Goal: Download file/media

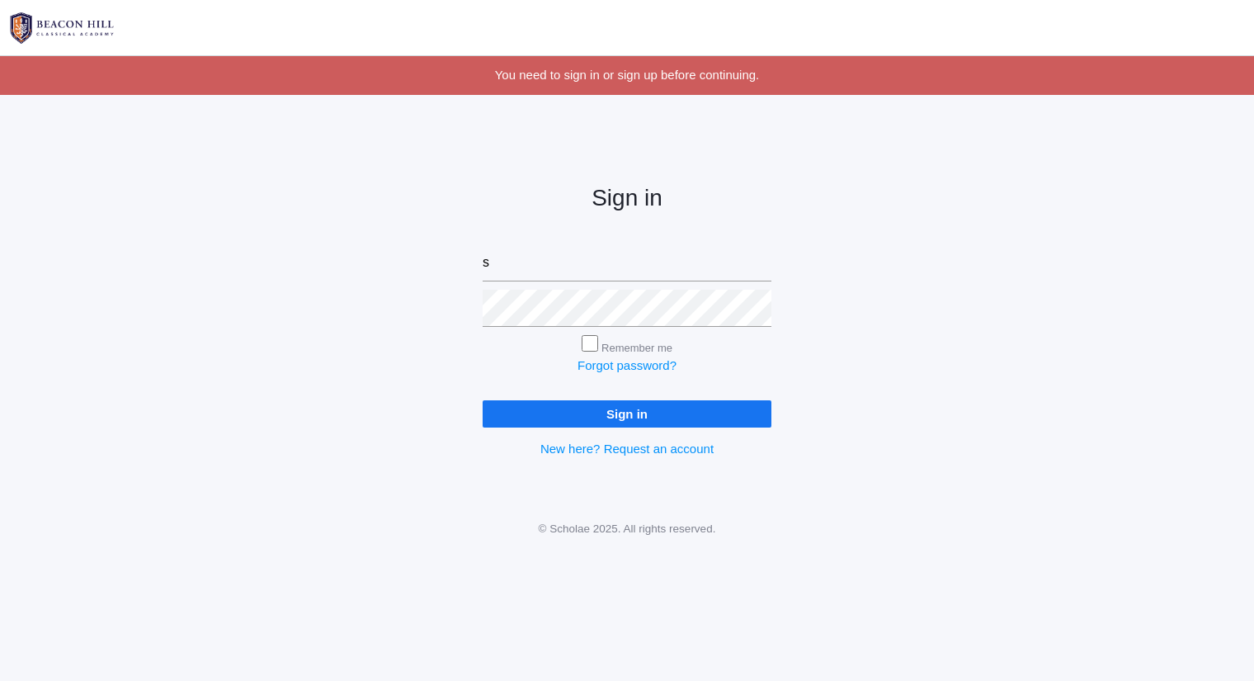
type input "[PERSON_NAME][EMAIL_ADDRESS][DOMAIN_NAME]"
click at [483, 400] on input "Sign in" at bounding box center [627, 413] width 289 height 27
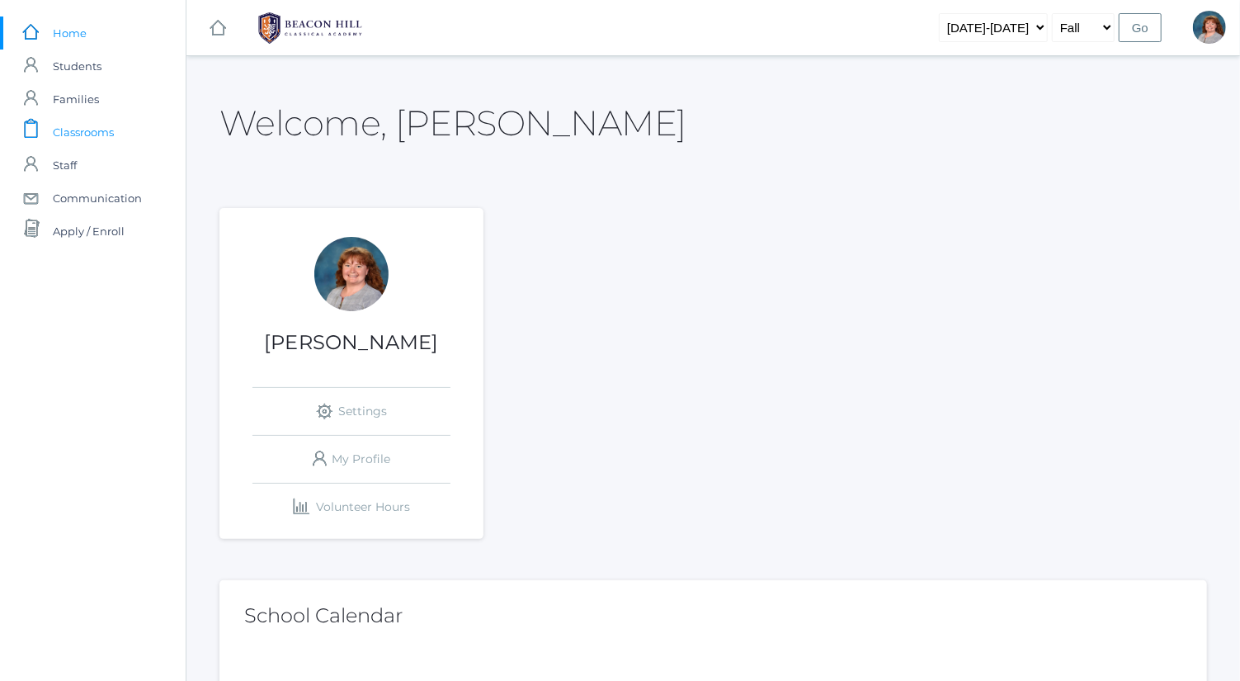
click at [114, 144] on span "Classrooms" at bounding box center [83, 132] width 61 height 33
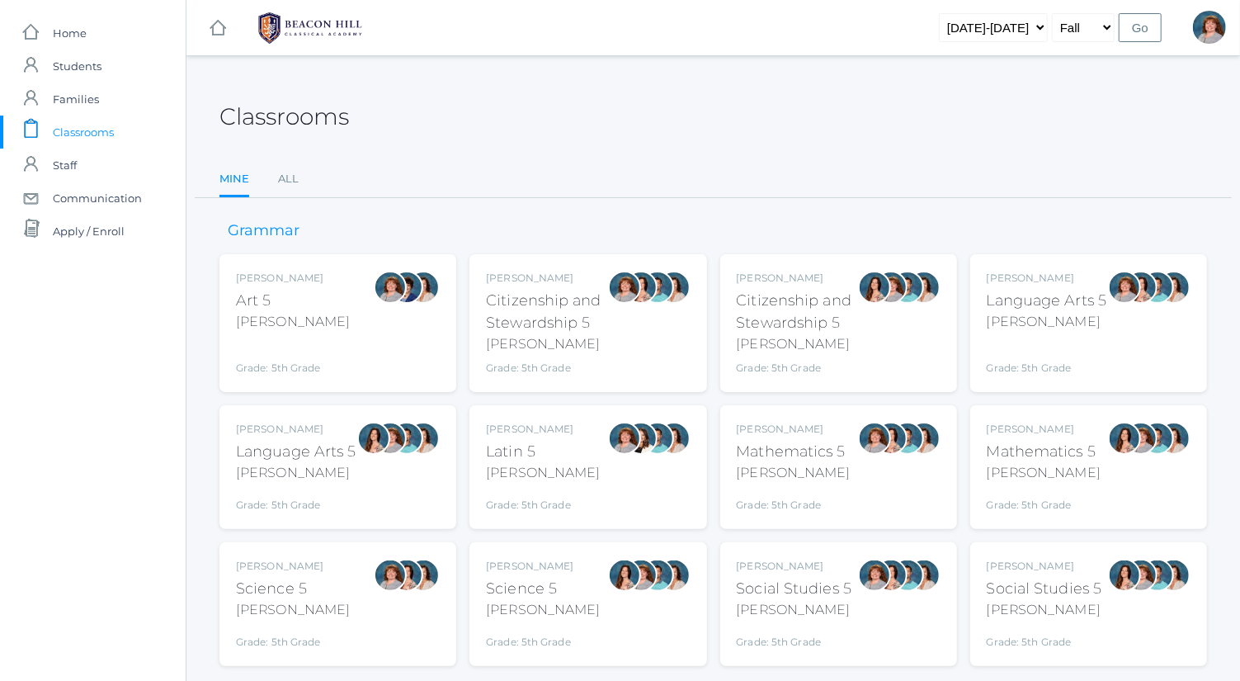
scroll to position [43, 0]
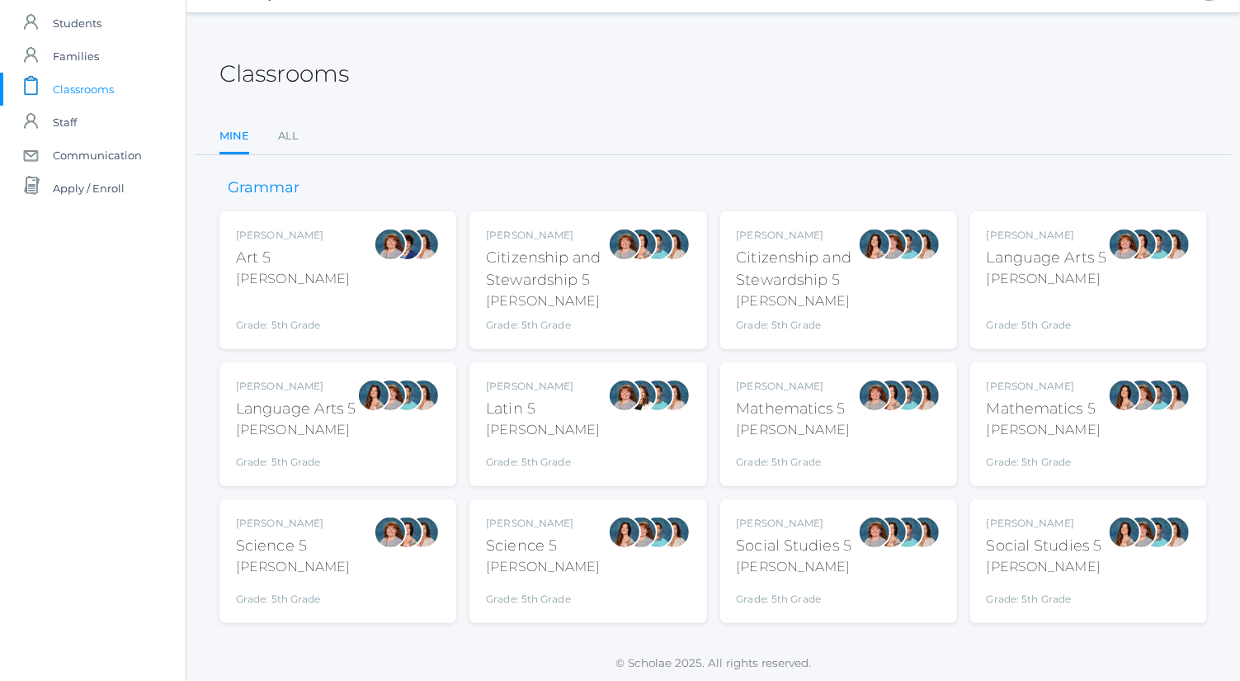
click at [1056, 272] on div "Bence" at bounding box center [1047, 279] width 120 height 20
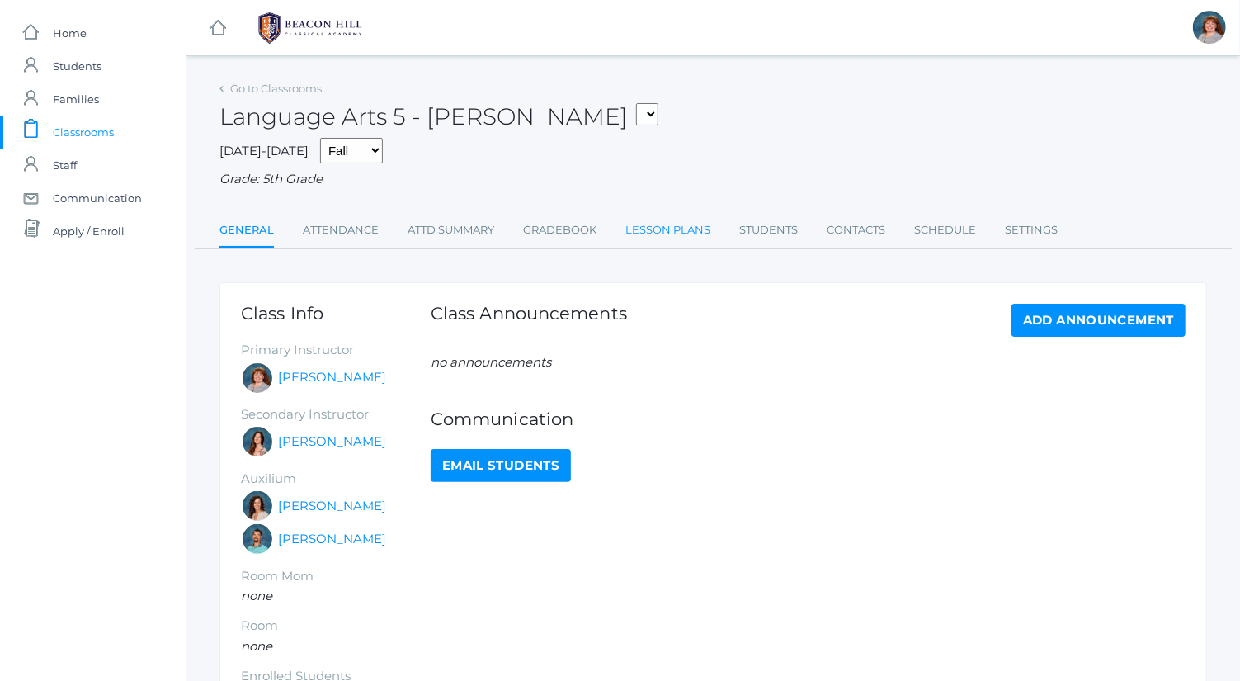
click at [637, 225] on link "Lesson Plans" at bounding box center [668, 230] width 85 height 33
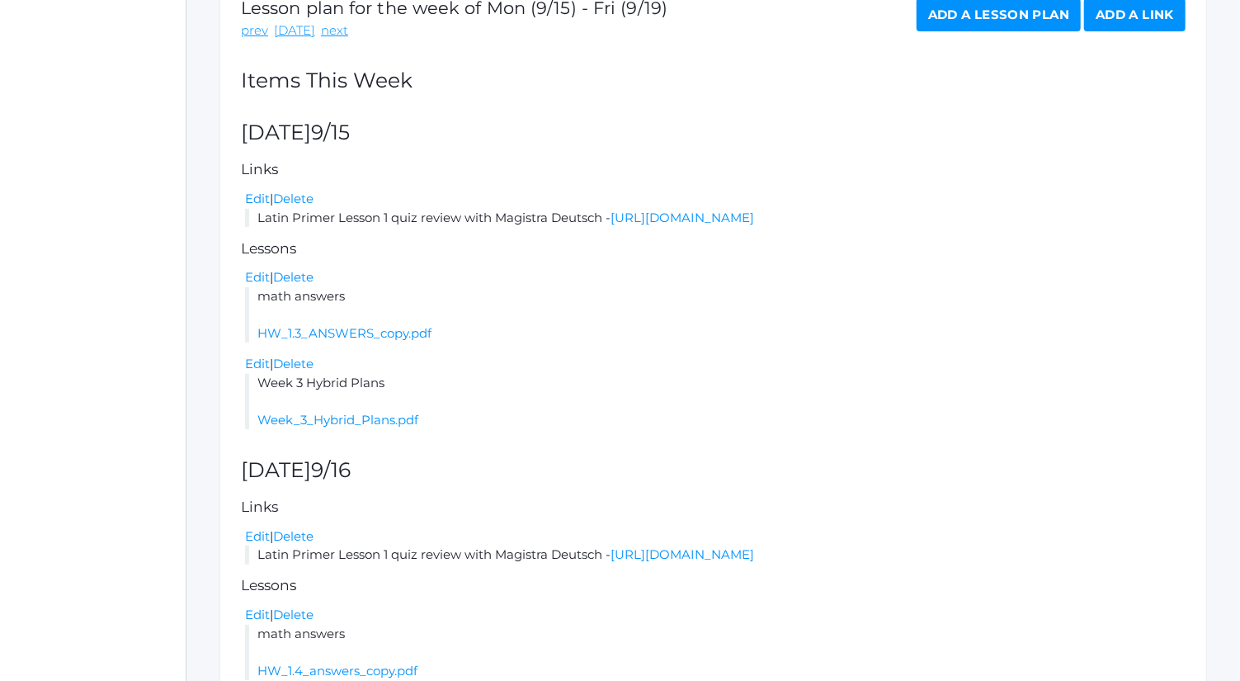
scroll to position [352, 0]
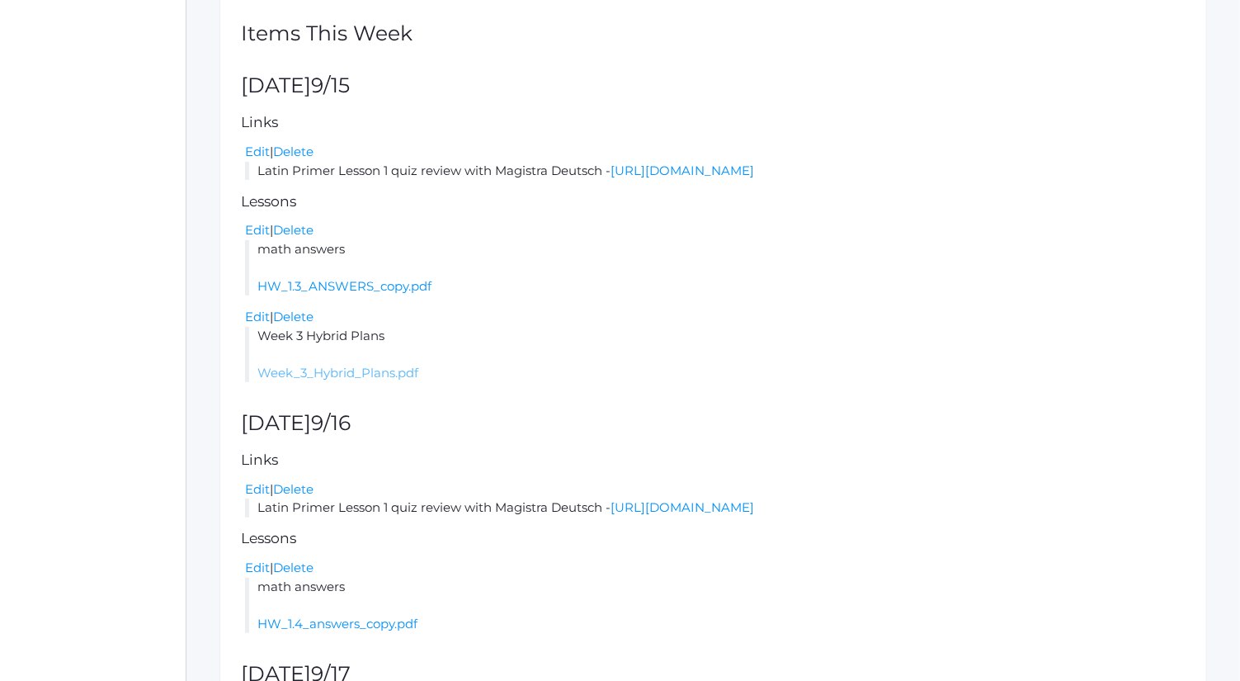
click at [403, 374] on link "Week_3_Hybrid_Plans.pdf" at bounding box center [337, 373] width 161 height 16
click at [328, 372] on link "Week_3_Hybrid_Plans.pdf" at bounding box center [337, 373] width 161 height 16
